Goal: Use online tool/utility: Utilize a website feature to perform a specific function

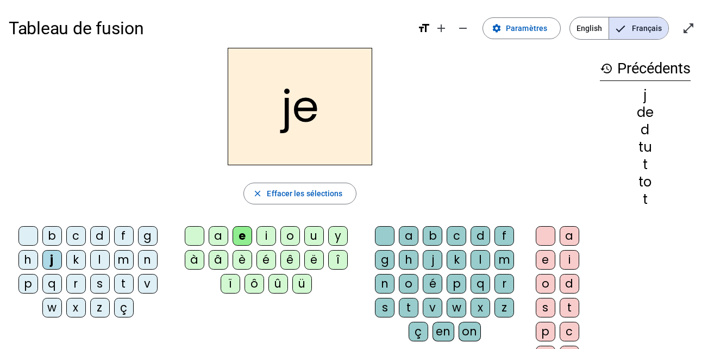
scroll to position [3, 0]
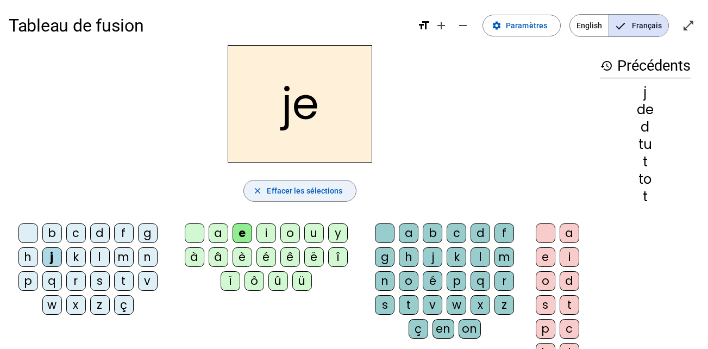
click at [265, 194] on span "button" at bounding box center [299, 191] width 111 height 26
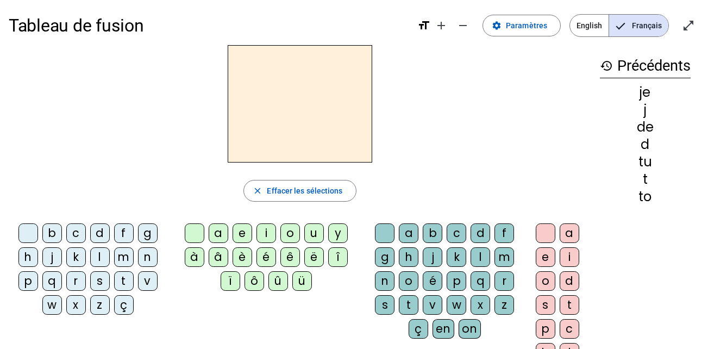
click at [128, 284] on div "t" at bounding box center [124, 281] width 20 height 20
click at [313, 233] on div "u" at bounding box center [314, 233] width 20 height 20
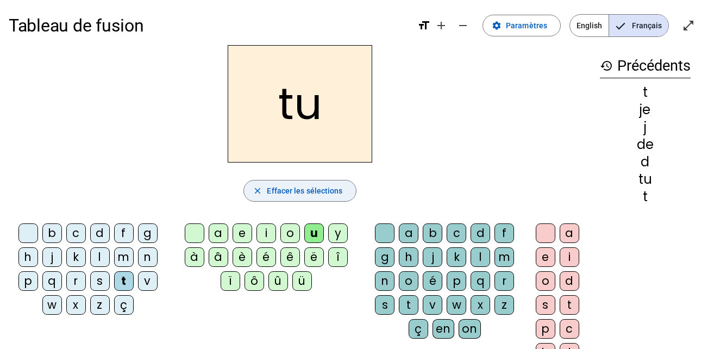
click at [328, 188] on span "Effacer les sélections" at bounding box center [305, 190] width 76 height 13
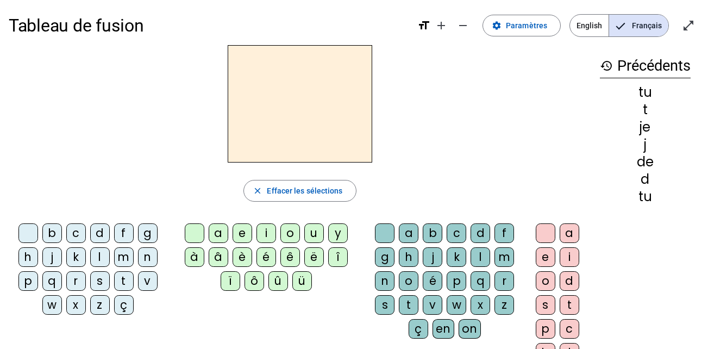
click at [30, 234] on div at bounding box center [28, 233] width 20 height 20
click at [218, 235] on div "a" at bounding box center [219, 233] width 20 height 20
click at [500, 258] on div "m" at bounding box center [505, 257] width 20 height 20
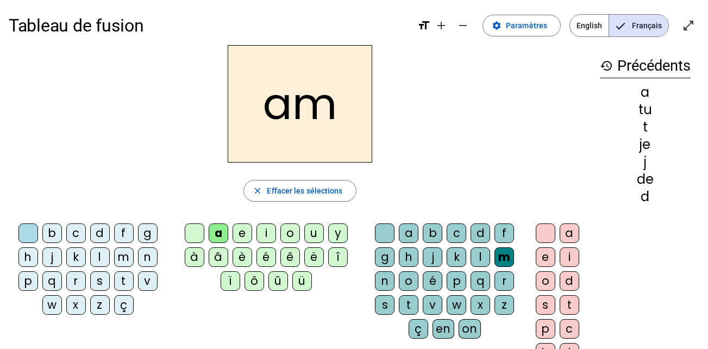
click at [563, 255] on div "i" at bounding box center [570, 257] width 20 height 20
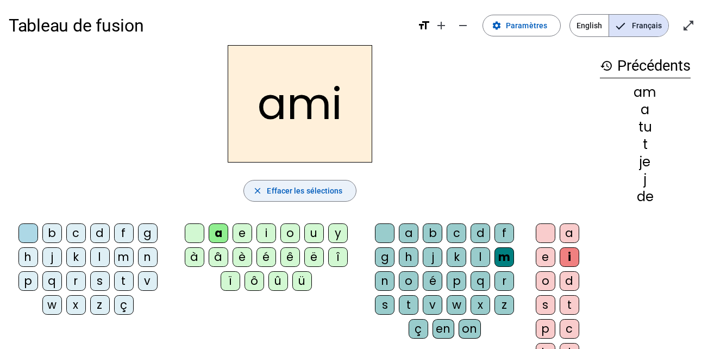
click at [301, 194] on span "Effacer les sélections" at bounding box center [305, 190] width 76 height 13
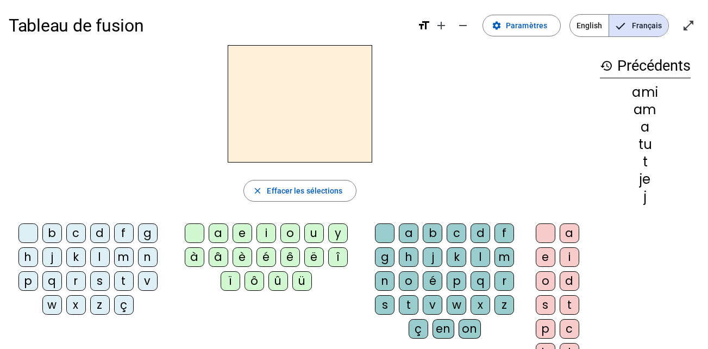
click at [124, 259] on div "m" at bounding box center [124, 257] width 20 height 20
click at [194, 258] on div "à" at bounding box center [195, 257] width 20 height 20
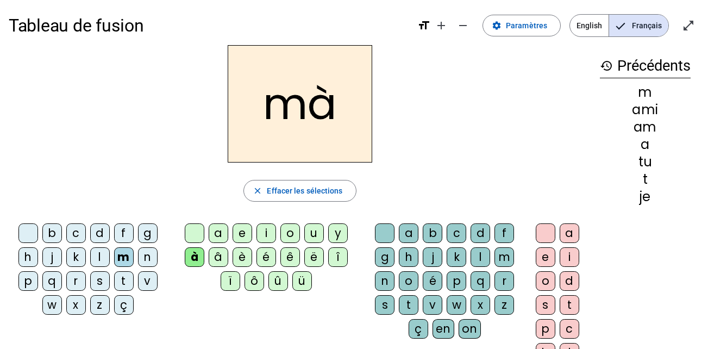
click at [481, 259] on div "l" at bounding box center [481, 257] width 20 height 20
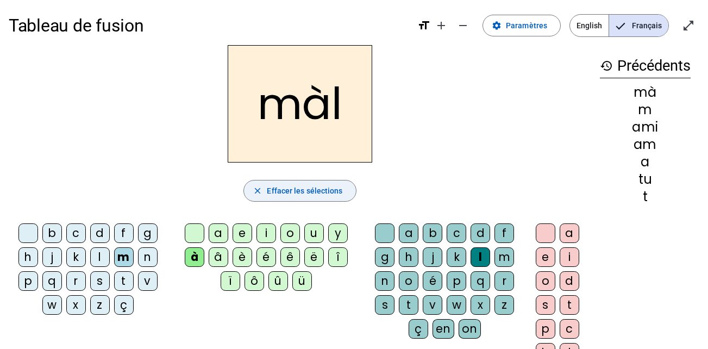
click at [254, 190] on mat-icon "close" at bounding box center [258, 191] width 10 height 10
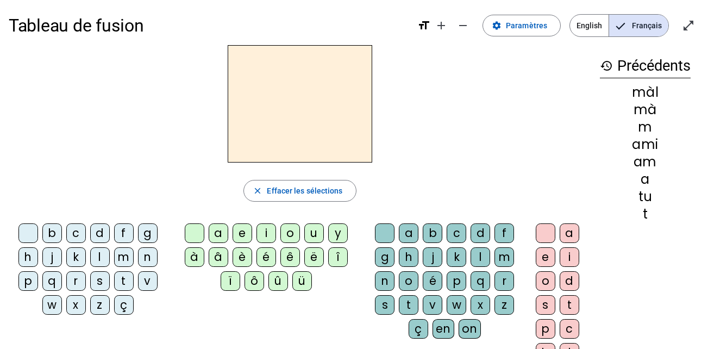
click at [121, 255] on div "m" at bounding box center [124, 257] width 20 height 20
click at [215, 233] on div "a" at bounding box center [219, 233] width 20 height 20
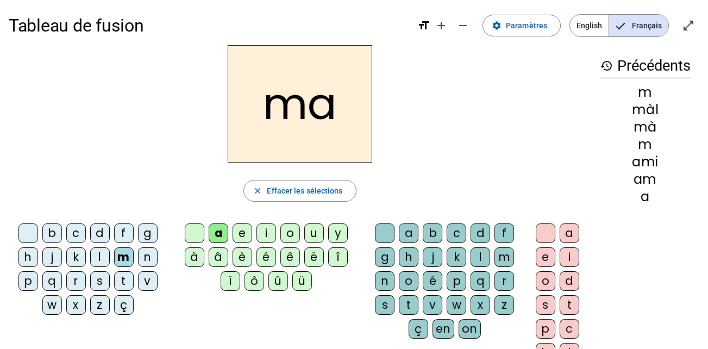
click at [481, 263] on div "l" at bounding box center [481, 257] width 20 height 20
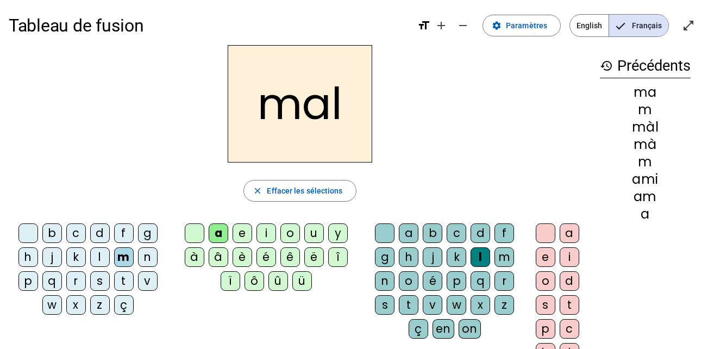
click at [264, 236] on div "i" at bounding box center [267, 233] width 20 height 20
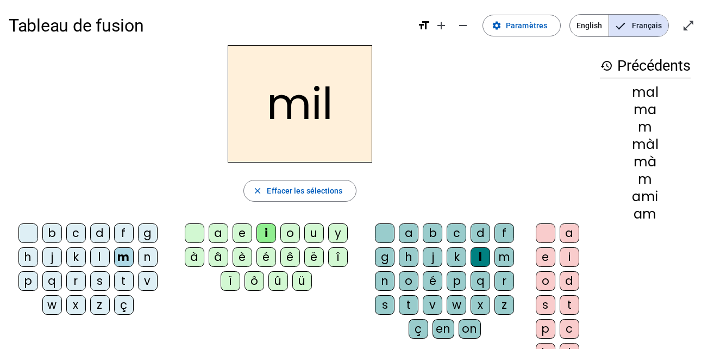
click at [215, 232] on div "a" at bounding box center [219, 233] width 20 height 20
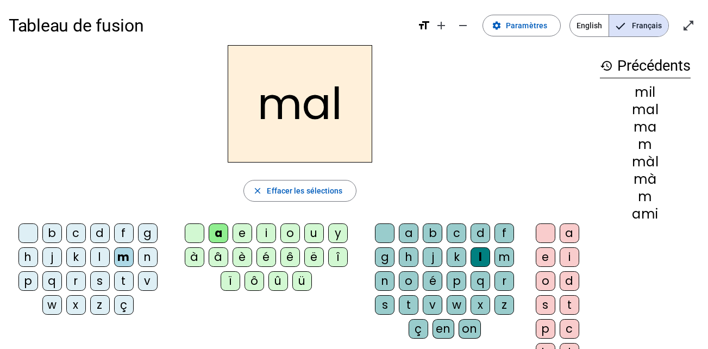
click at [270, 234] on div "i" at bounding box center [267, 233] width 20 height 20
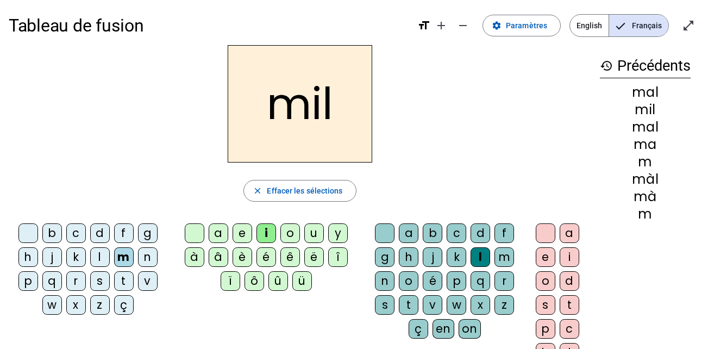
click at [99, 253] on div "l" at bounding box center [100, 257] width 20 height 20
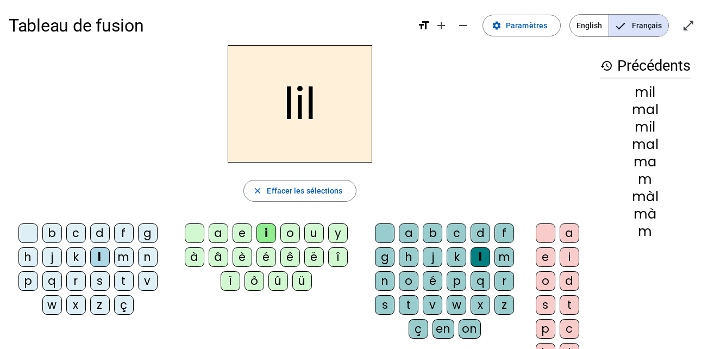
click at [216, 236] on div "a" at bounding box center [219, 233] width 20 height 20
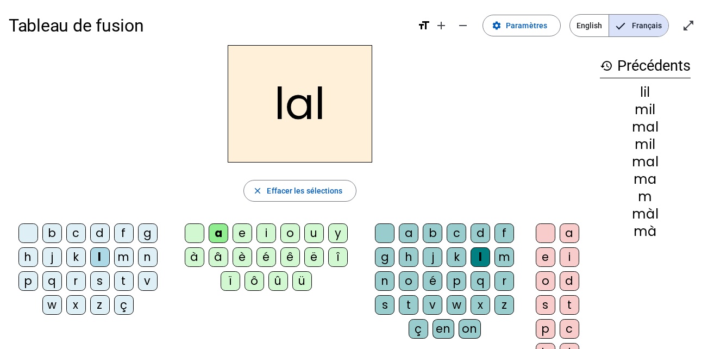
click at [477, 255] on div "l" at bounding box center [481, 257] width 20 height 20
click at [338, 188] on span "Effacer les sélections" at bounding box center [305, 190] width 76 height 13
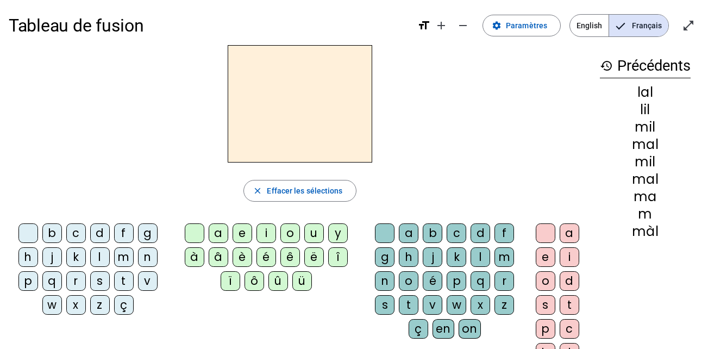
click at [380, 229] on div at bounding box center [385, 233] width 20 height 20
click at [107, 257] on div "l" at bounding box center [100, 257] width 20 height 20
click at [218, 232] on div "a" at bounding box center [219, 233] width 20 height 20
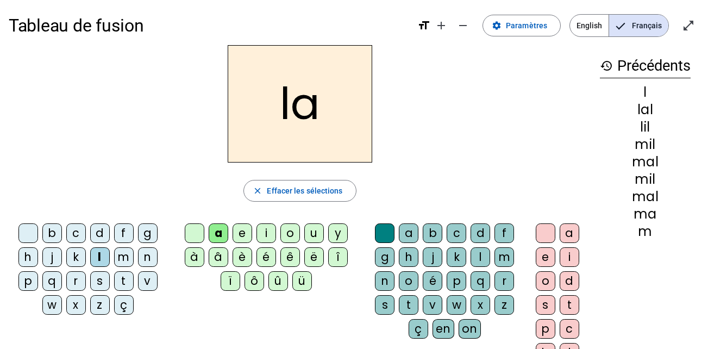
click at [315, 235] on div "u" at bounding box center [314, 233] width 20 height 20
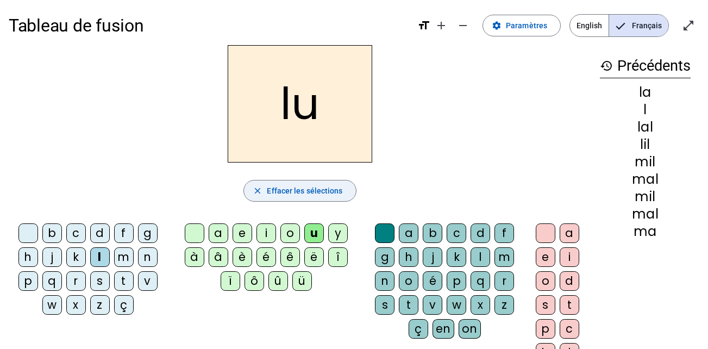
click at [294, 191] on span "Effacer les sélections" at bounding box center [305, 190] width 76 height 13
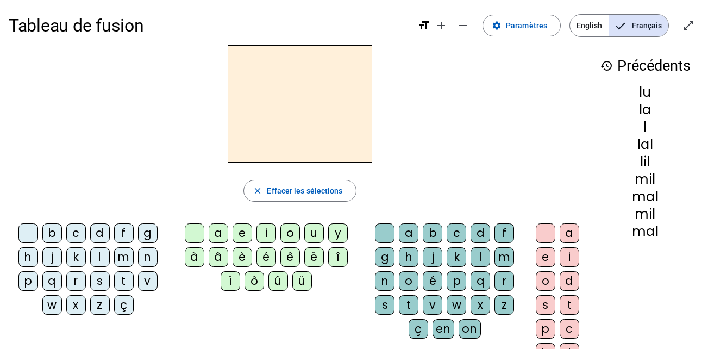
click at [101, 249] on div "l" at bounding box center [100, 257] width 20 height 20
click at [236, 230] on div "e" at bounding box center [243, 233] width 20 height 20
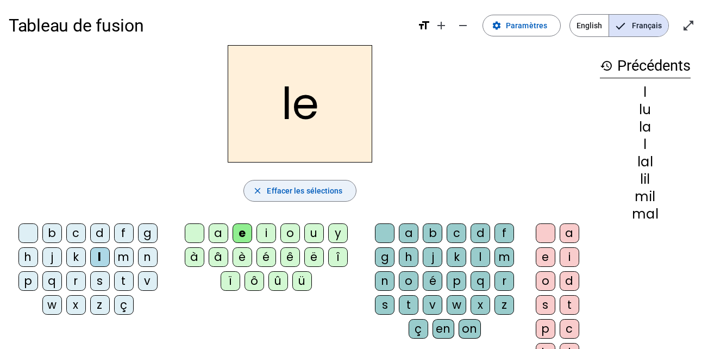
click at [273, 189] on span "Effacer les sélections" at bounding box center [305, 190] width 76 height 13
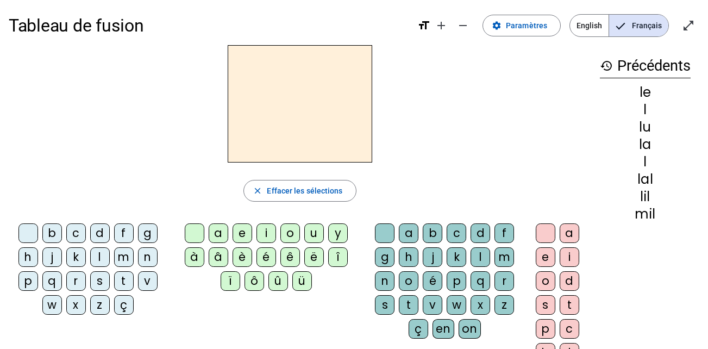
click at [124, 284] on div "t" at bounding box center [124, 281] width 20 height 20
click at [242, 233] on div "e" at bounding box center [243, 233] width 20 height 20
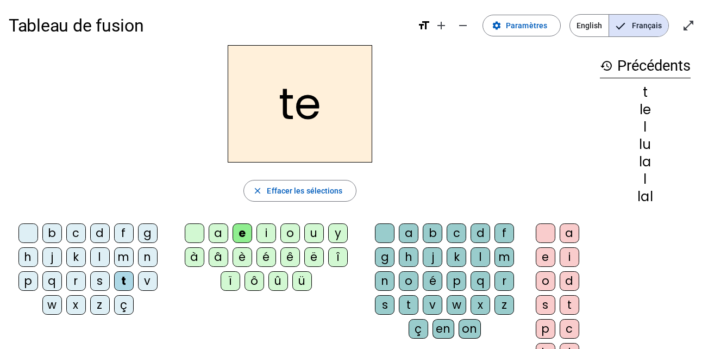
click at [242, 234] on div "e" at bounding box center [243, 233] width 20 height 20
click at [52, 266] on div "j" at bounding box center [52, 257] width 20 height 20
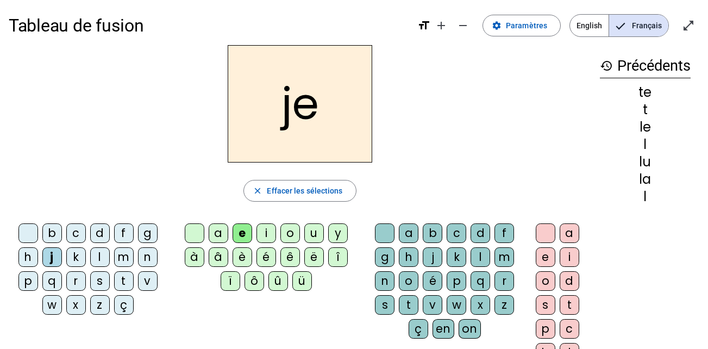
click at [59, 257] on div "j" at bounding box center [52, 257] width 20 height 20
click at [101, 233] on div "d" at bounding box center [100, 233] width 20 height 20
